Goal: Task Accomplishment & Management: Manage account settings

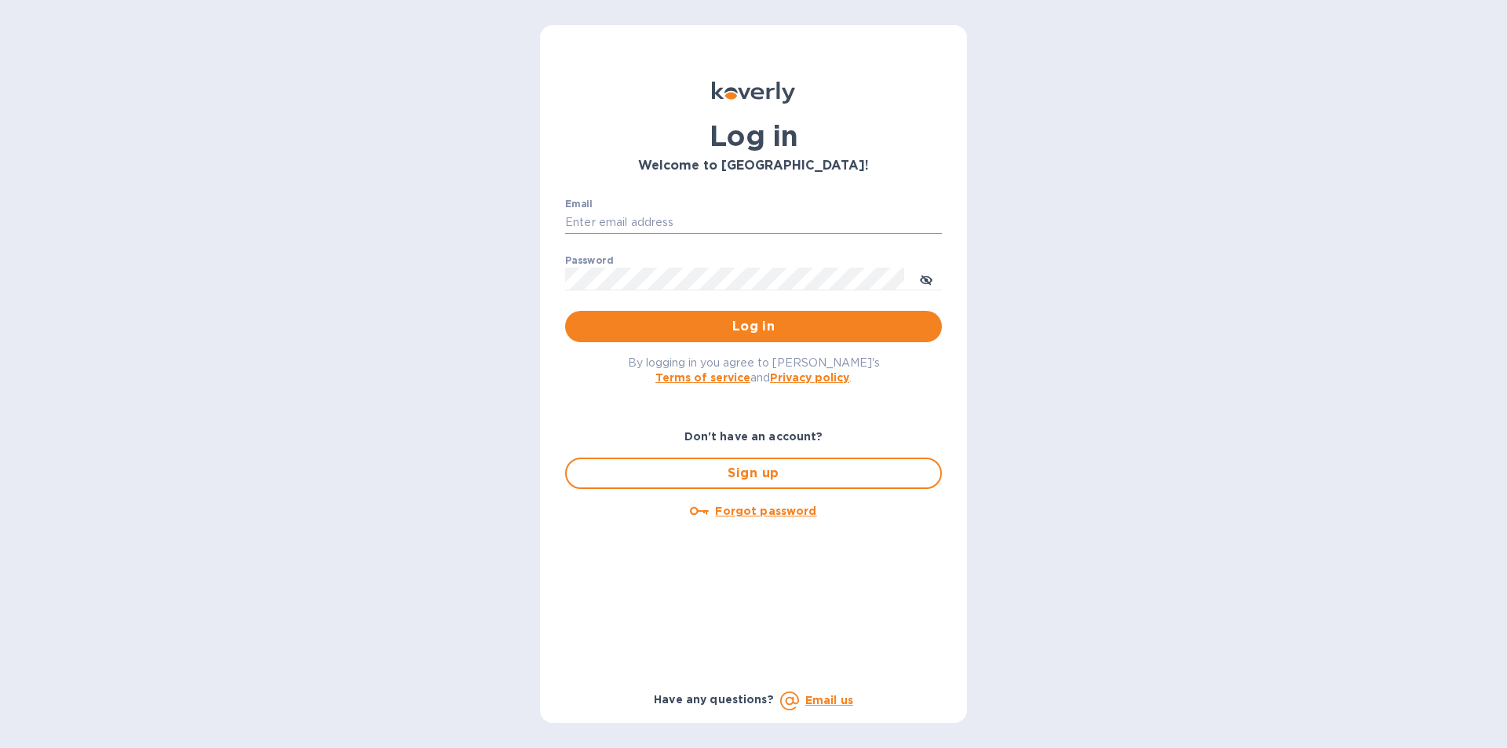
click at [580, 213] on input "Email" at bounding box center [753, 223] width 377 height 24
type input "[EMAIL_ADDRESS][DOMAIN_NAME]"
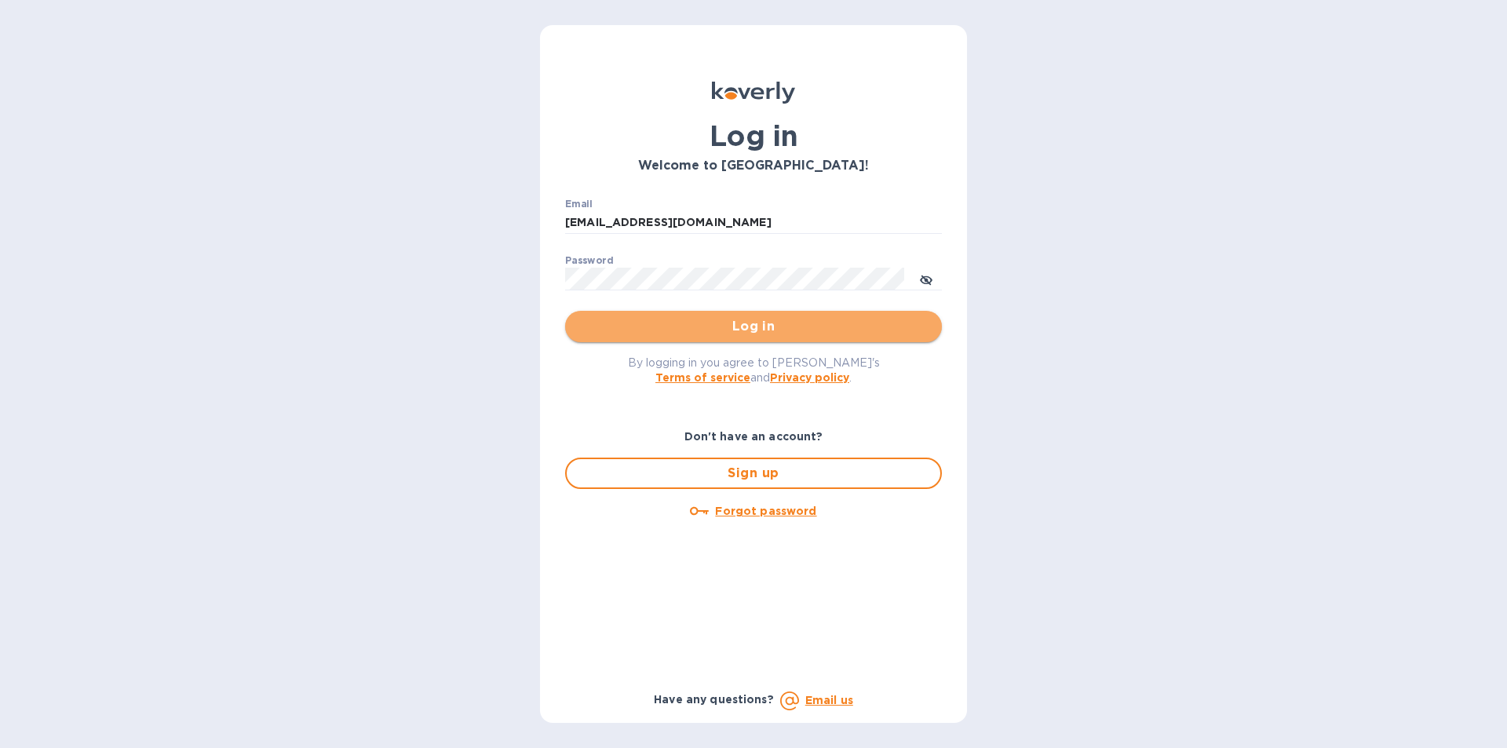
click at [721, 334] on span "Log in" at bounding box center [754, 326] width 352 height 19
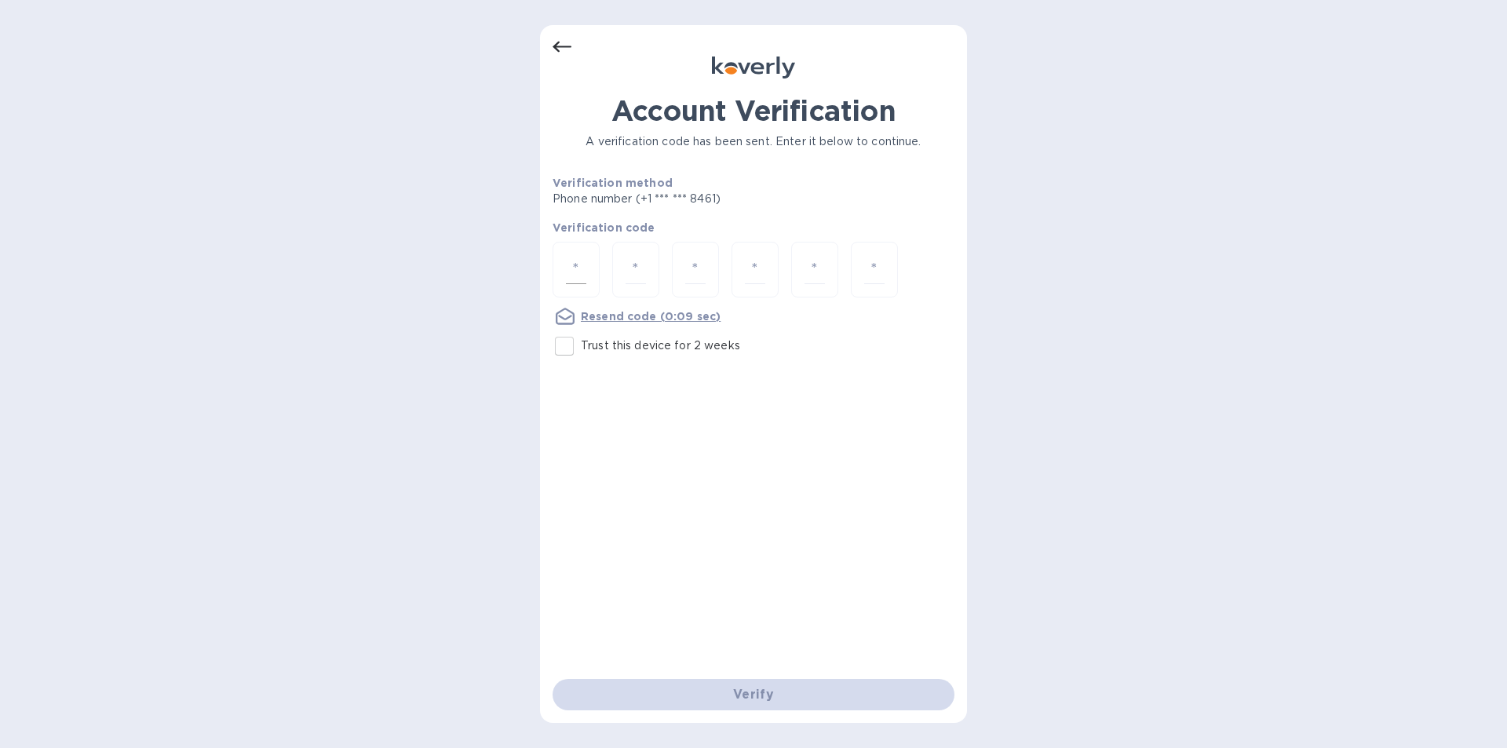
click at [579, 265] on input "number" at bounding box center [576, 269] width 20 height 29
click at [571, 346] on input "Trust this device for 2 weeks" at bounding box center [564, 346] width 33 height 33
checkbox input "true"
click at [585, 272] on input "number" at bounding box center [576, 269] width 20 height 29
type input "8"
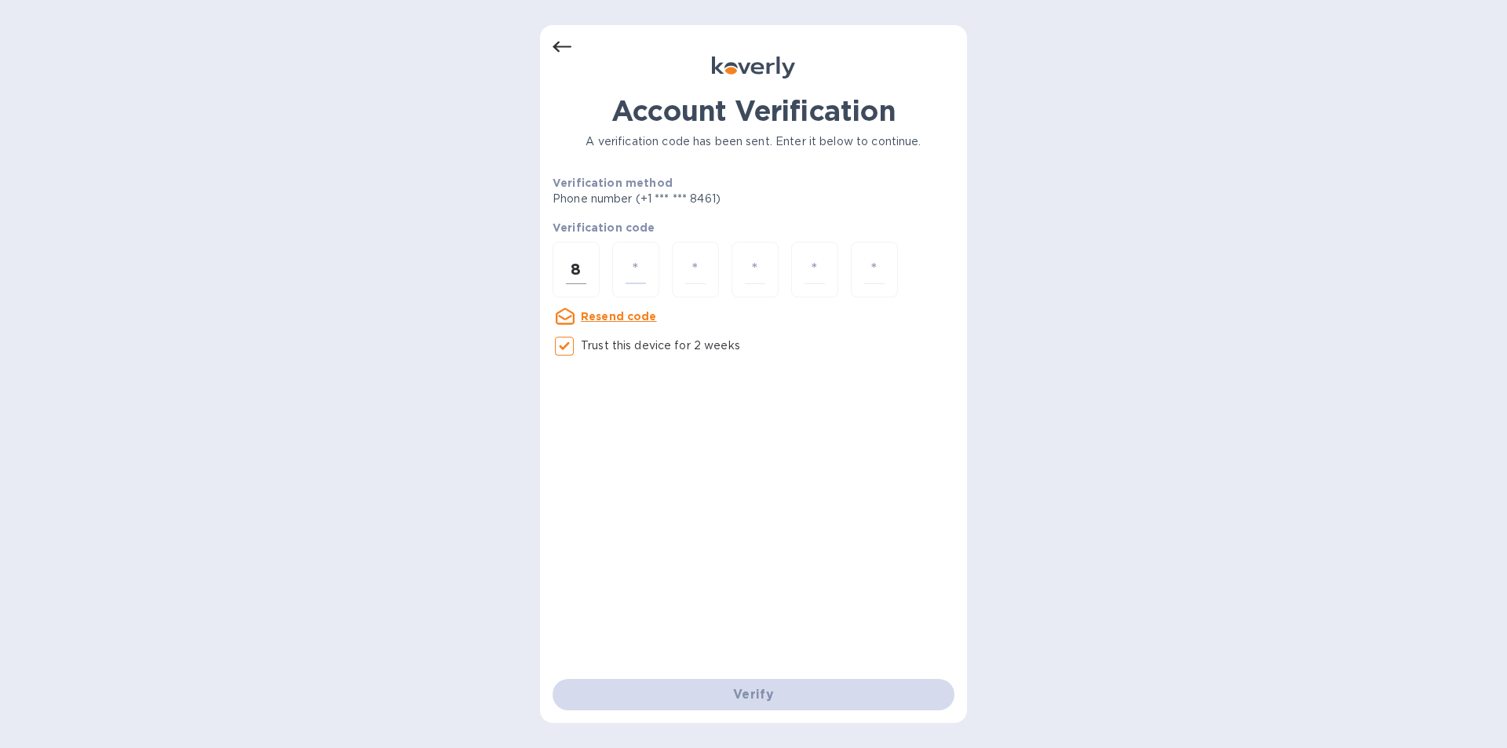
type input "4"
type input "9"
type input "1"
type input "9"
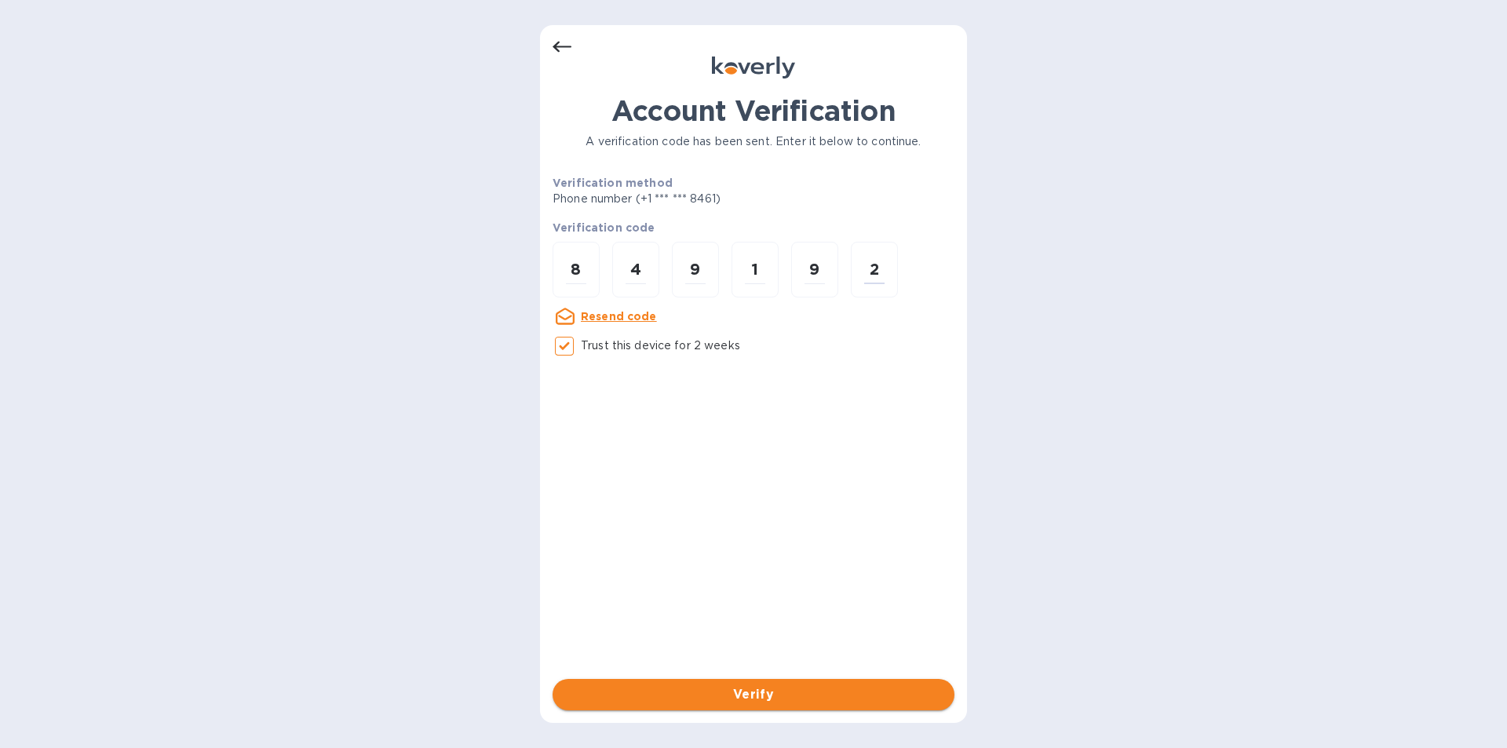
type input "2"
click at [809, 693] on span "Verify" at bounding box center [753, 694] width 377 height 19
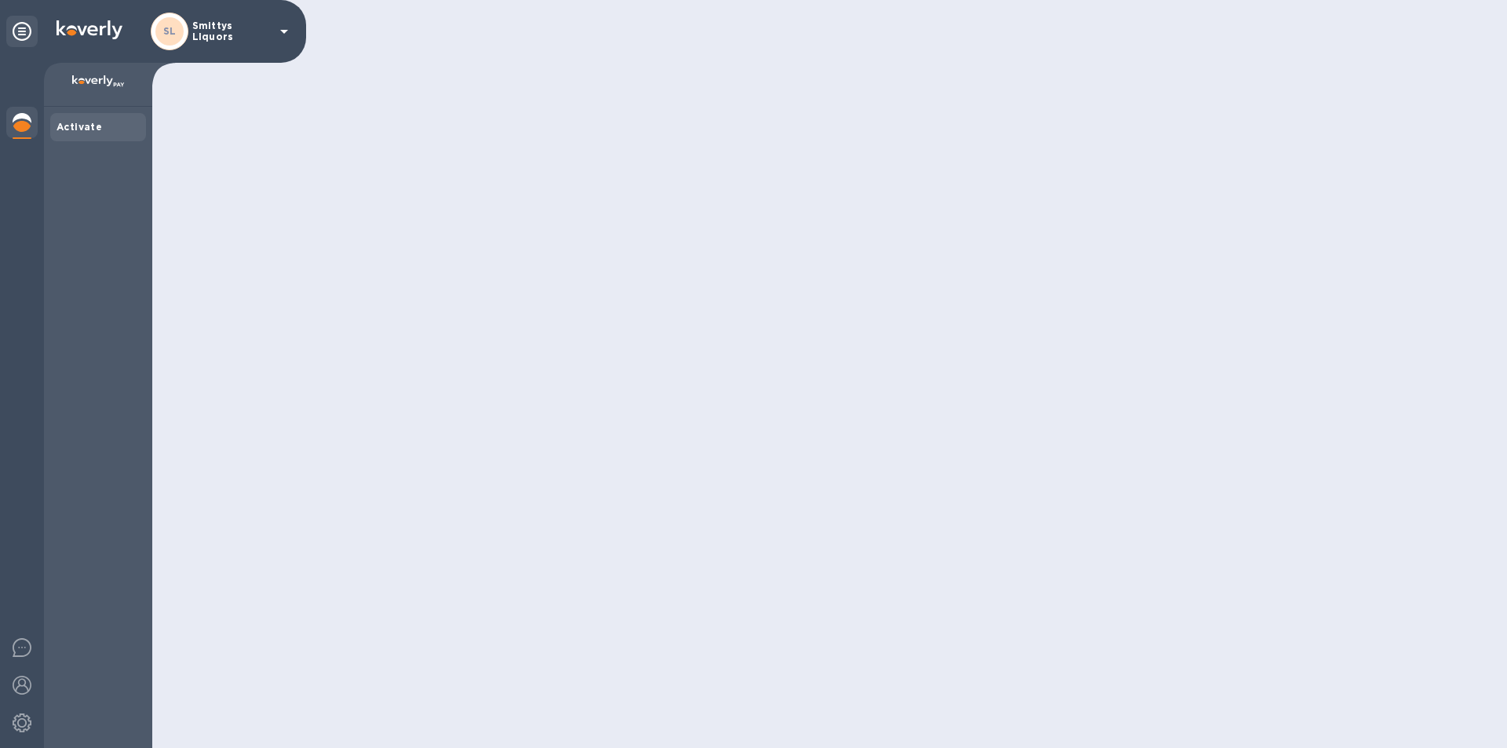
click at [710, 687] on div at bounding box center [829, 374] width 1355 height 748
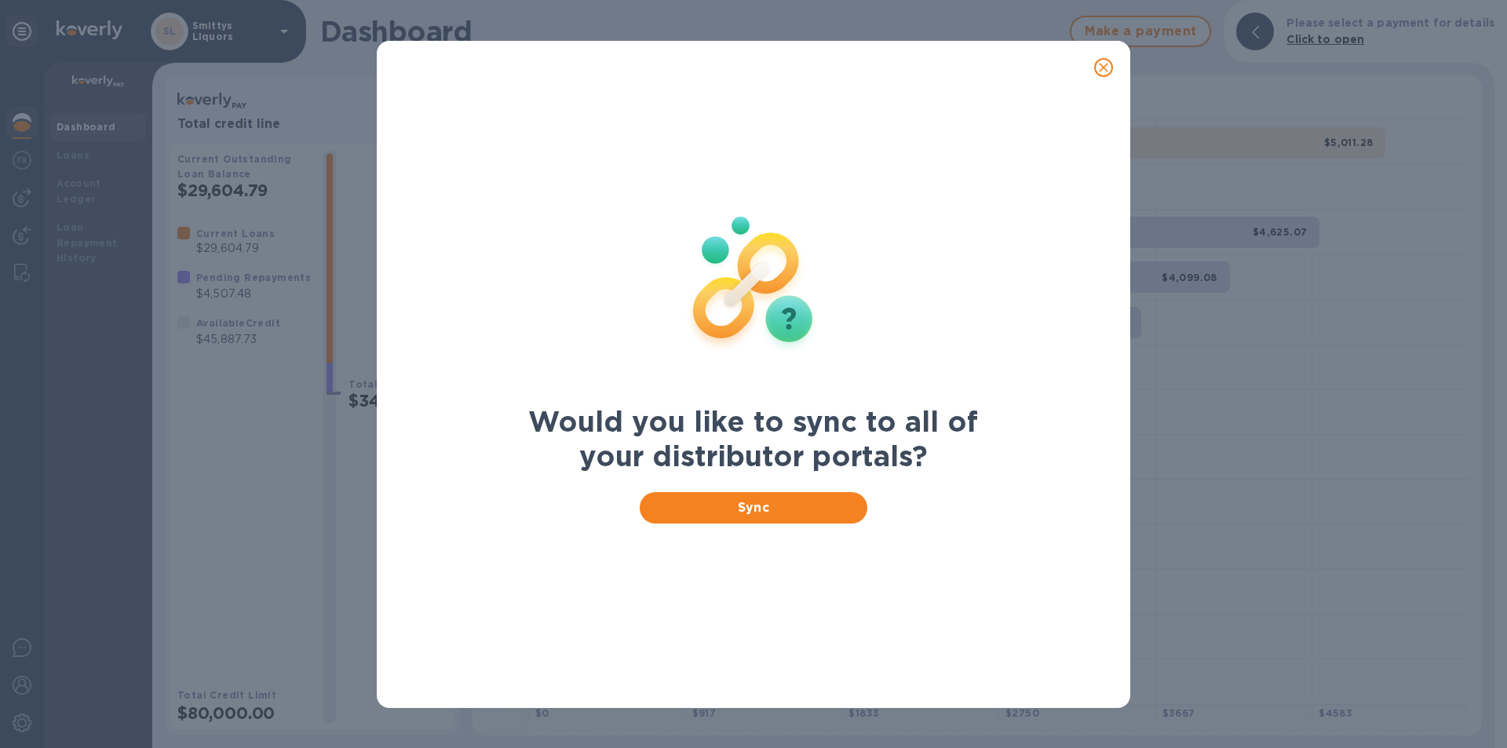
click at [767, 308] on img at bounding box center [753, 281] width 207 height 207
click at [764, 305] on img at bounding box center [753, 281] width 207 height 207
click at [724, 505] on span "Sync" at bounding box center [753, 507] width 203 height 19
